Goal: Navigation & Orientation: Understand site structure

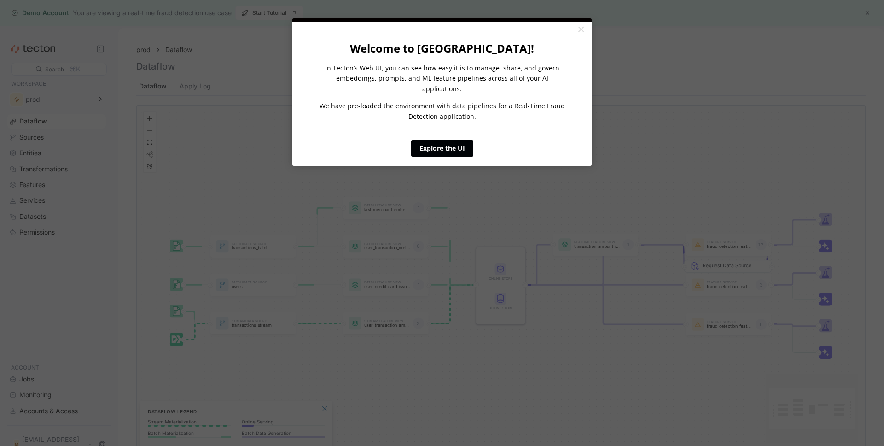
click at [451, 140] on link "Explore the UI" at bounding box center [442, 148] width 62 height 17
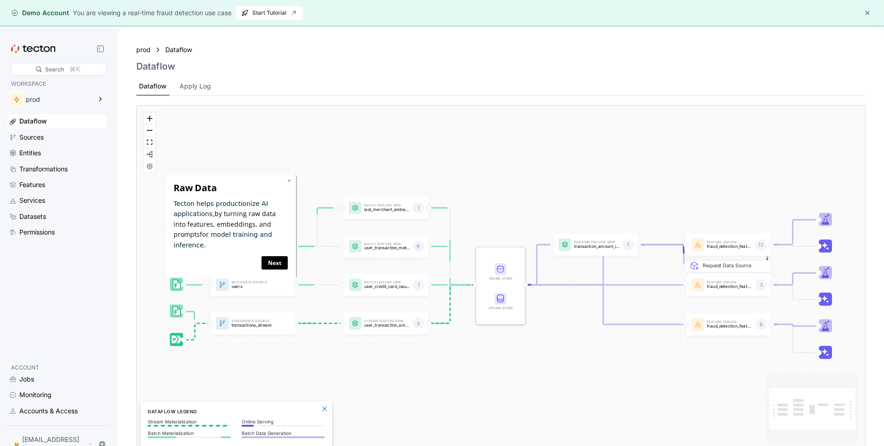
click at [288, 178] on link "×" at bounding box center [289, 180] width 4 height 9
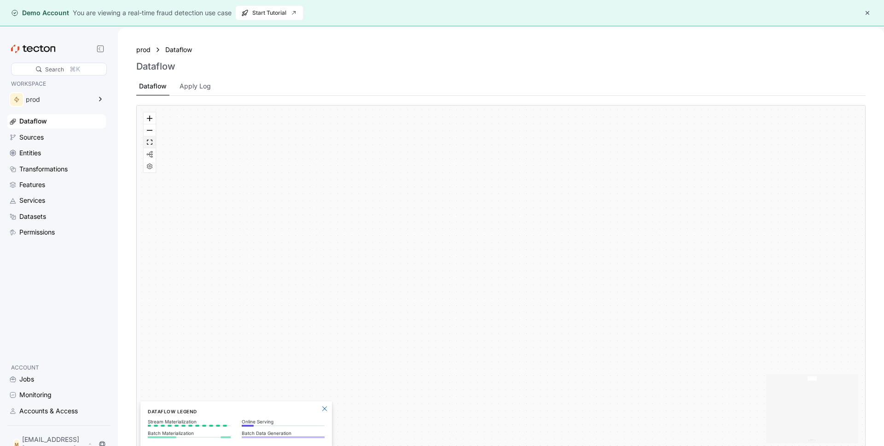
click at [152, 144] on icon "fit view" at bounding box center [150, 142] width 6 height 5
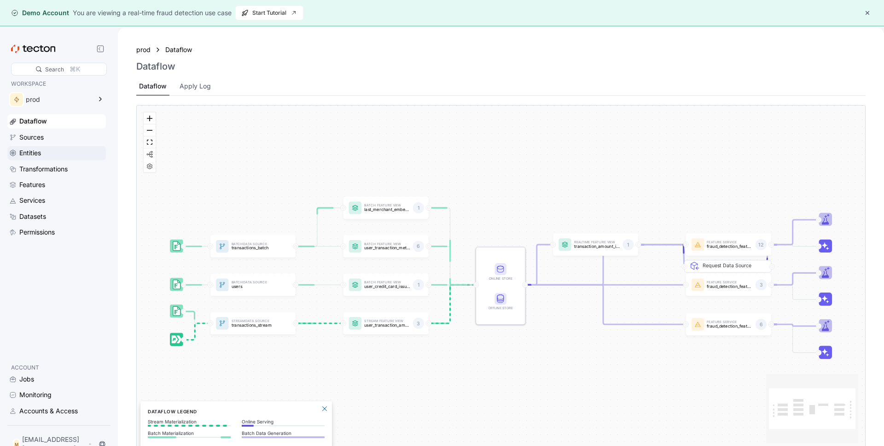
click at [31, 149] on div "Entities" at bounding box center [30, 153] width 22 height 10
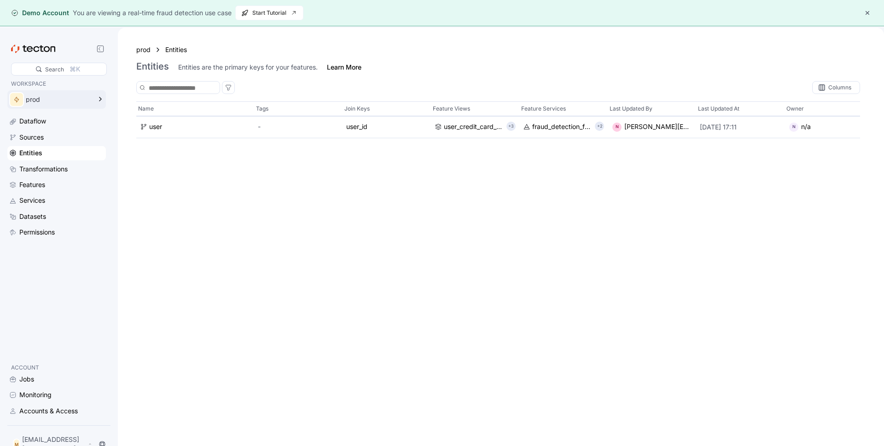
click at [41, 96] on div "prod" at bounding box center [58, 99] width 65 height 6
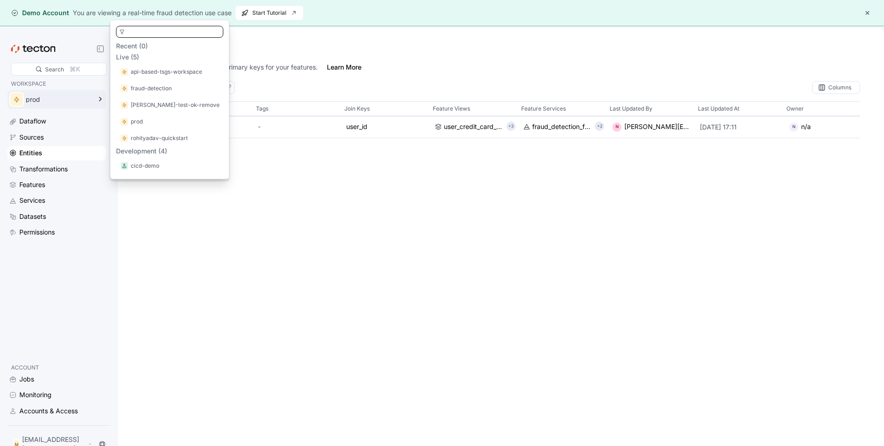
click at [94, 328] on div "WORKSPACE prod Dataflow Sources Entities Transformations Features Services Data…" at bounding box center [56, 217] width 99 height 276
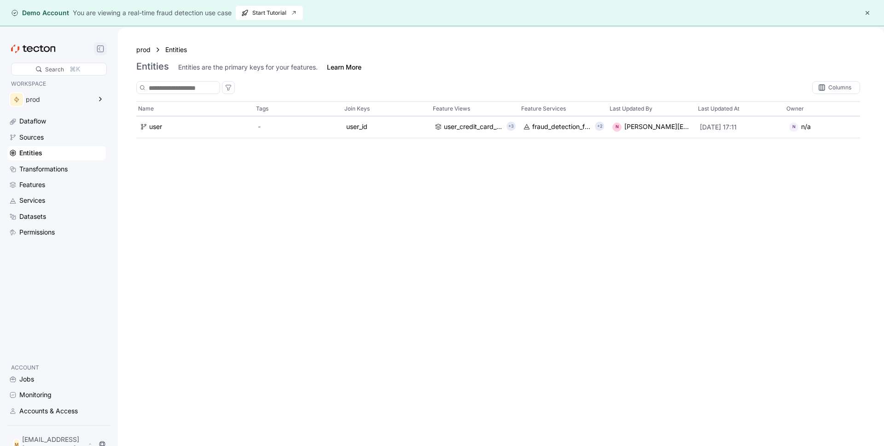
click at [97, 50] on icon at bounding box center [100, 48] width 7 height 7
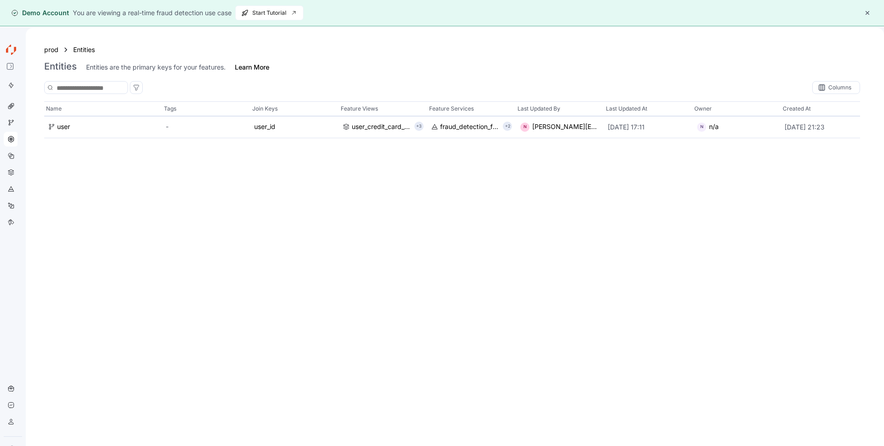
click at [12, 47] on icon at bounding box center [11, 49] width 15 height 15
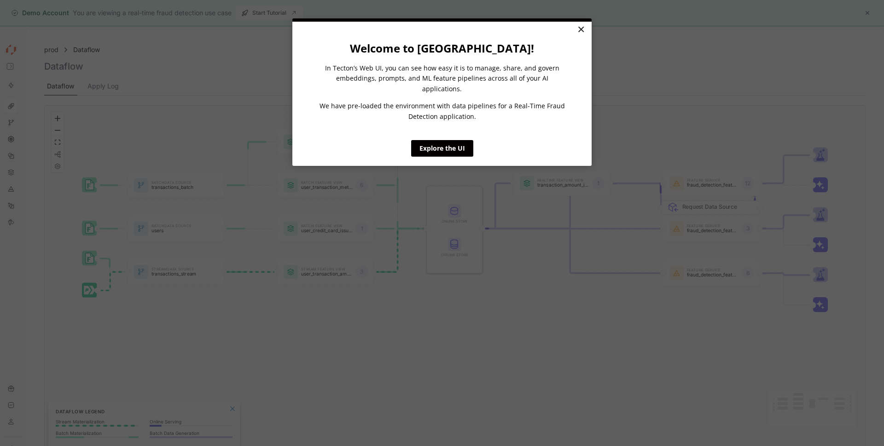
click at [576, 29] on link "×" at bounding box center [581, 30] width 16 height 17
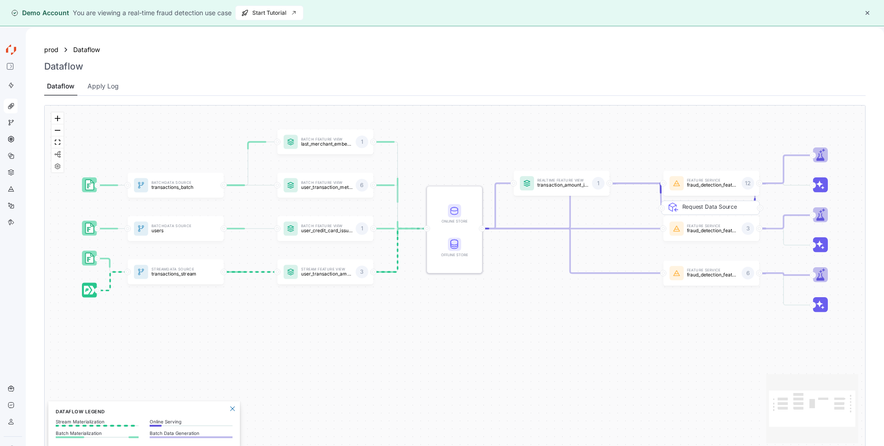
click at [18, 67] on div "Search ⌘K" at bounding box center [13, 57] width 18 height 30
click at [12, 66] on icon at bounding box center [9, 66] width 7 height 7
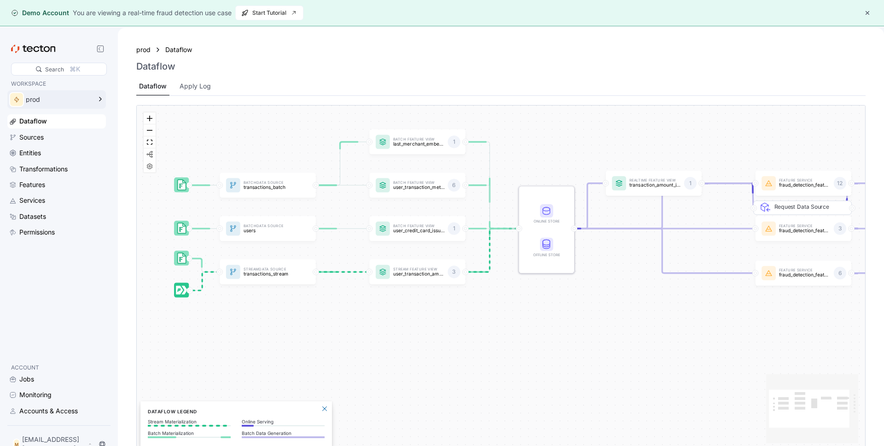
click at [27, 98] on div "prod" at bounding box center [58, 99] width 65 height 6
click at [66, 133] on div "Sources" at bounding box center [61, 137] width 85 height 10
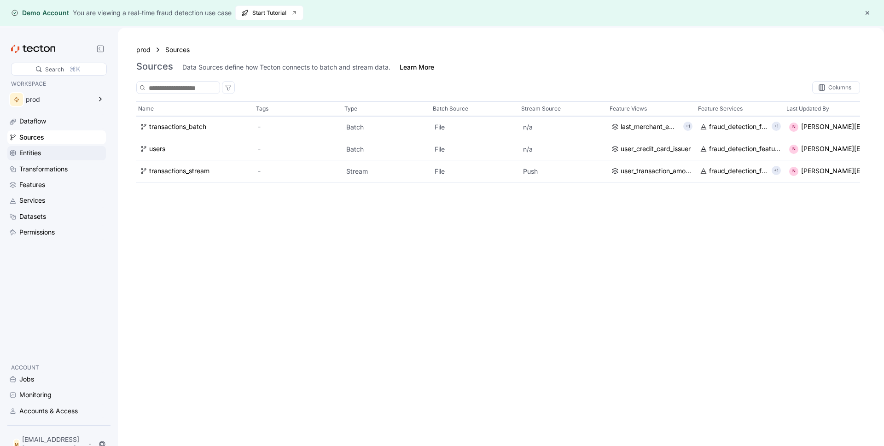
click at [64, 151] on div "Entities" at bounding box center [61, 153] width 85 height 10
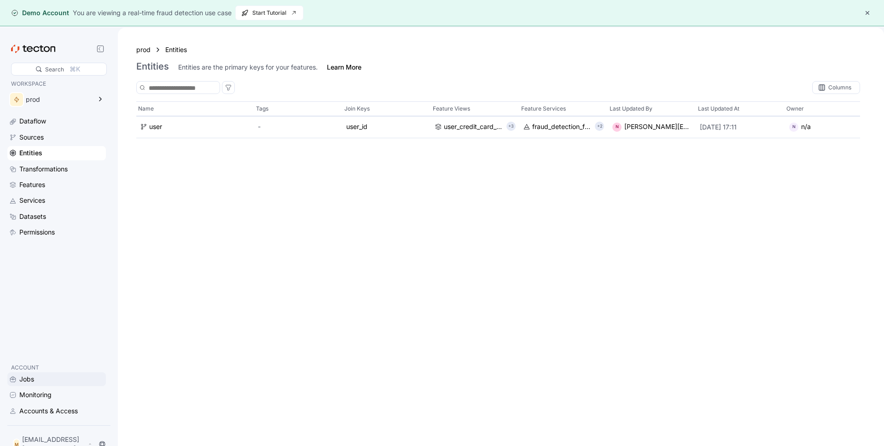
click at [70, 377] on div "Jobs" at bounding box center [61, 379] width 85 height 10
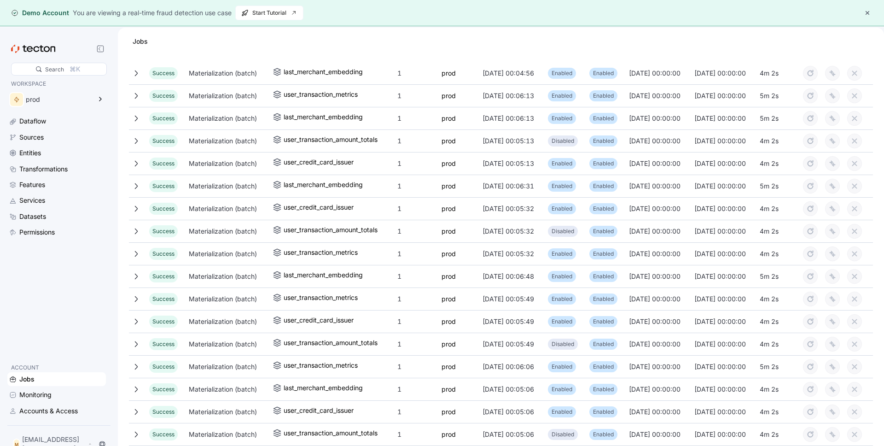
scroll to position [792, 0]
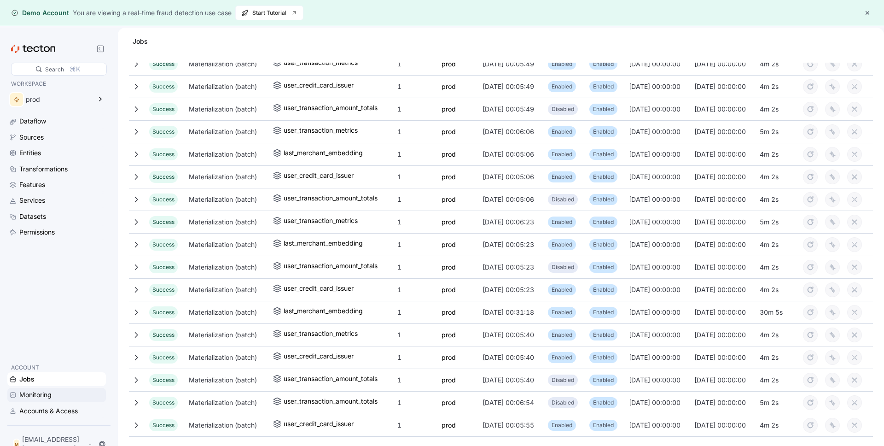
click at [53, 396] on div "Monitoring" at bounding box center [61, 395] width 85 height 10
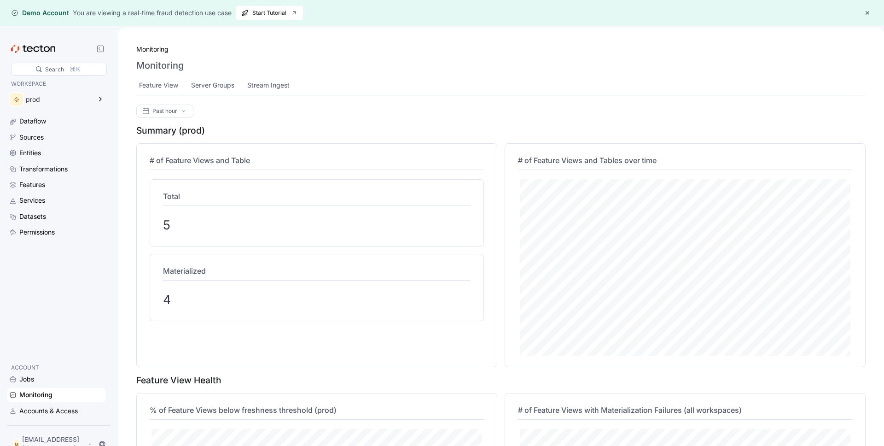
scroll to position [292, 0]
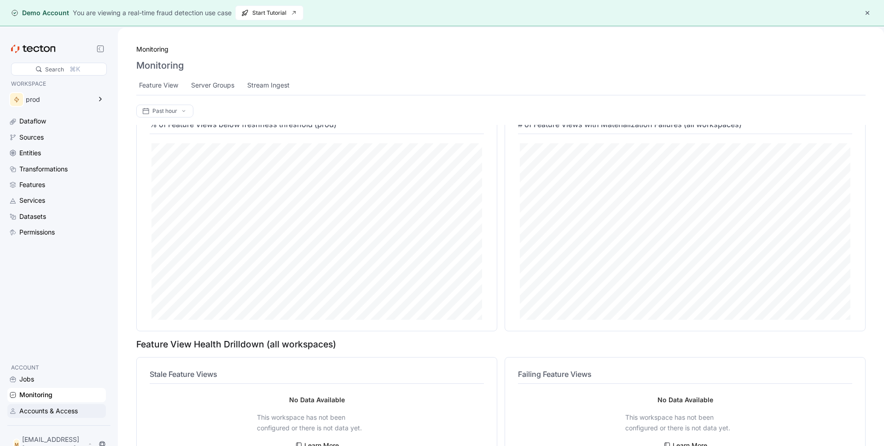
click at [29, 413] on div "Accounts & Access" at bounding box center [48, 411] width 58 height 10
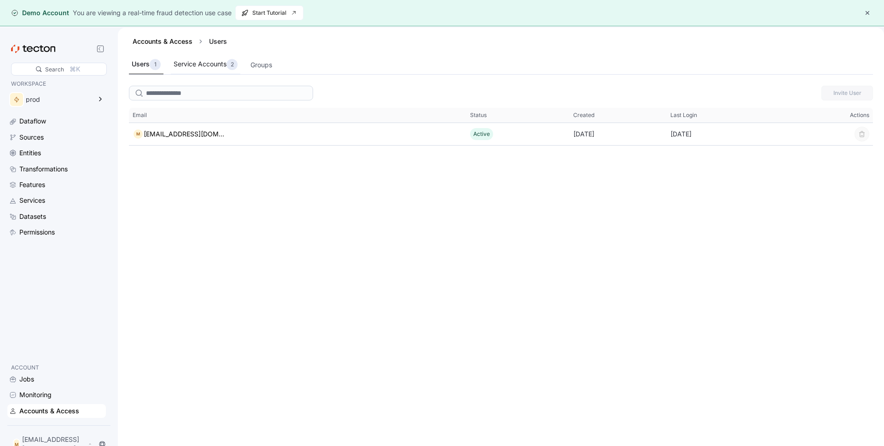
click at [226, 63] on div "Service Accounts 2" at bounding box center [206, 64] width 64 height 11
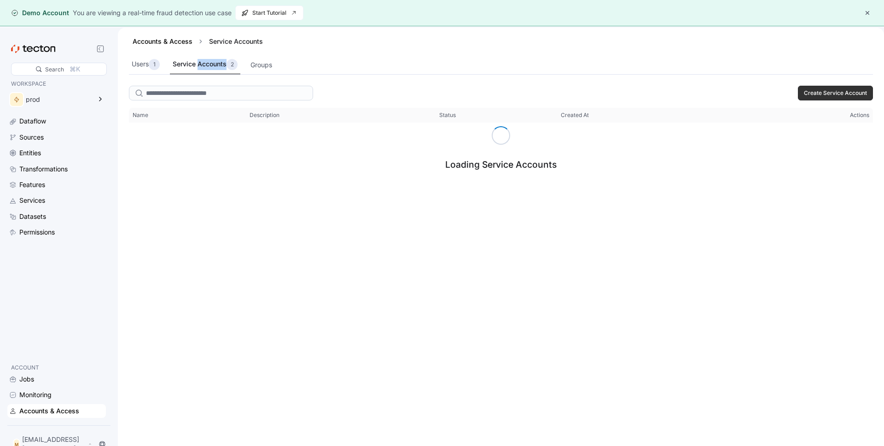
click at [226, 63] on div "Service Accounts 2" at bounding box center [205, 64] width 65 height 11
